Goal: Find specific page/section: Find specific page/section

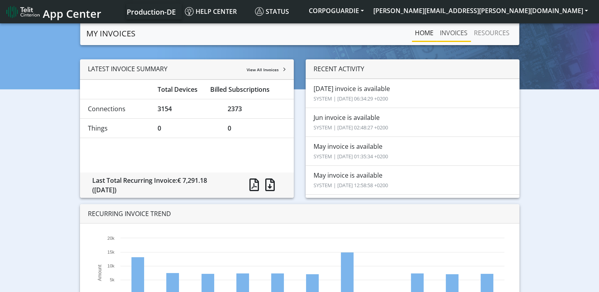
click at [454, 31] on link "INVOICES" at bounding box center [454, 33] width 34 height 16
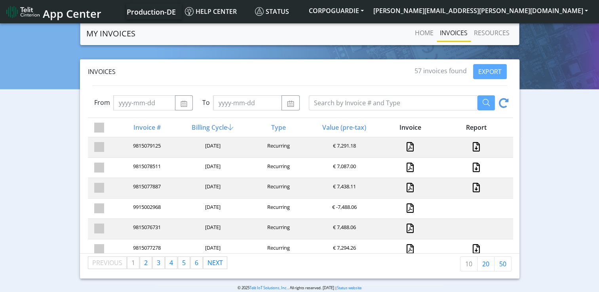
click at [475, 225] on div at bounding box center [475, 229] width 66 height 11
click at [419, 30] on link "Home" at bounding box center [424, 33] width 25 height 16
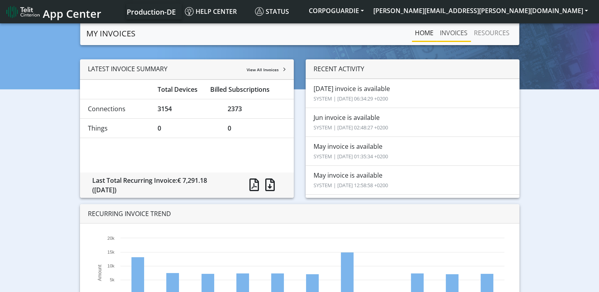
click at [449, 35] on link "INVOICES" at bounding box center [454, 33] width 34 height 16
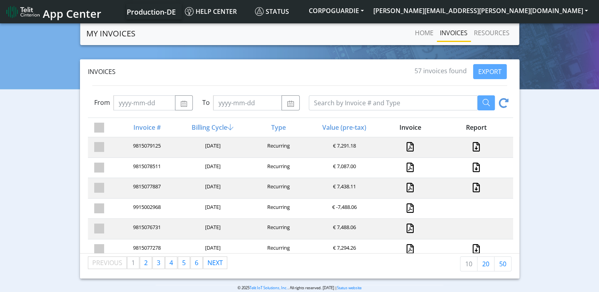
click at [456, 224] on div at bounding box center [475, 229] width 66 height 11
click at [473, 225] on div at bounding box center [475, 229] width 66 height 11
click at [472, 188] on link at bounding box center [476, 188] width 10 height 10
